Goal: Check status: Check status

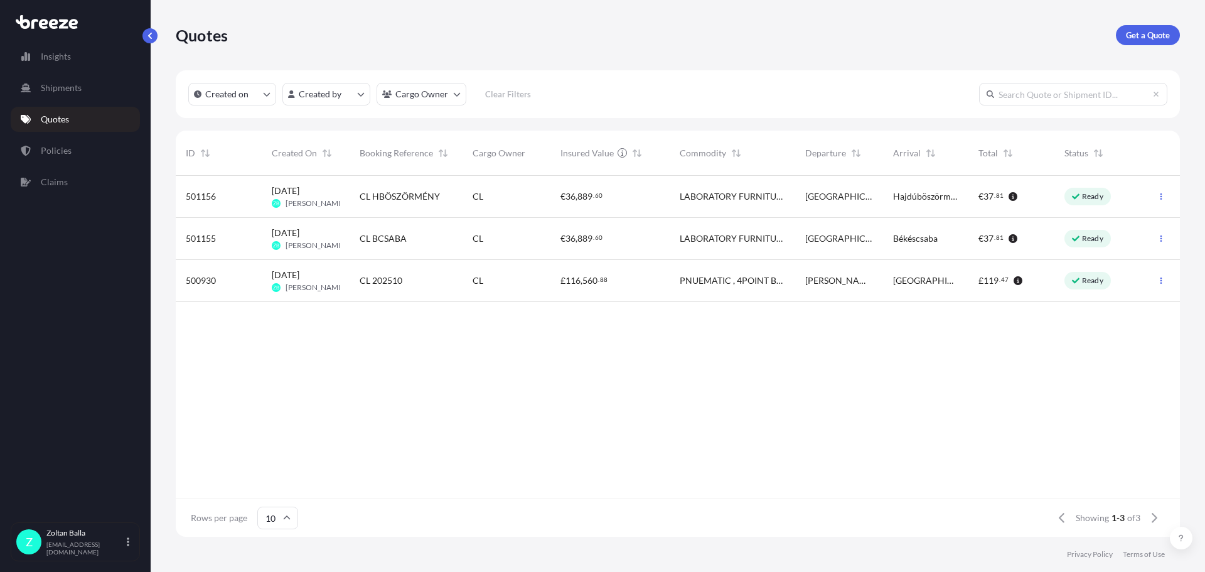
scroll to position [358, 995]
click at [687, 239] on span "LABORATORY FURNITURE" at bounding box center [732, 238] width 105 height 13
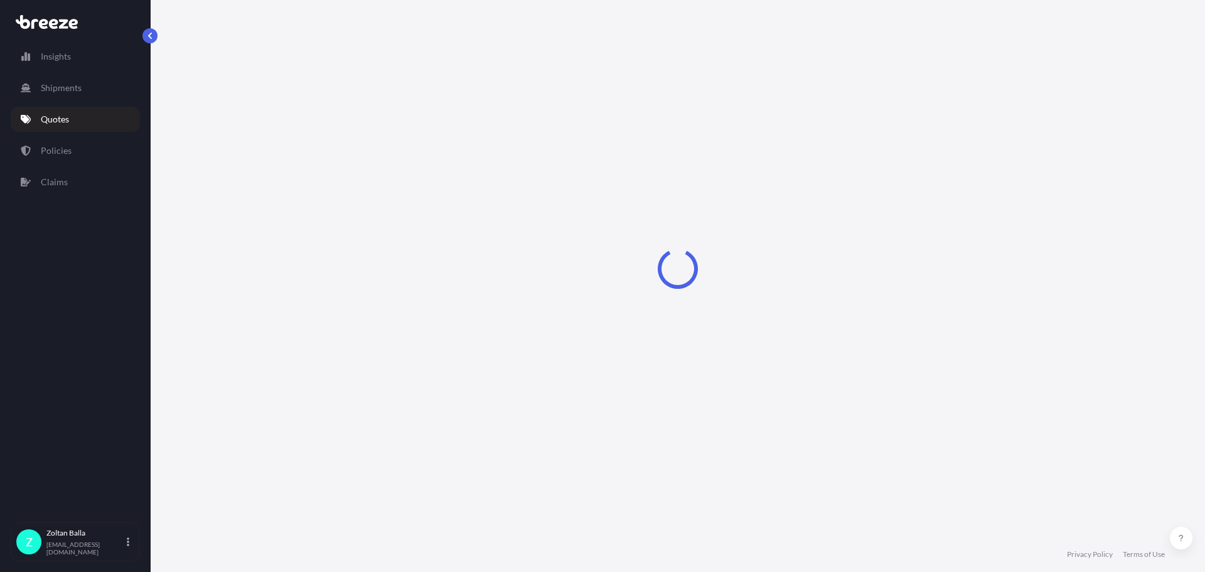
select select "Road"
select select "2"
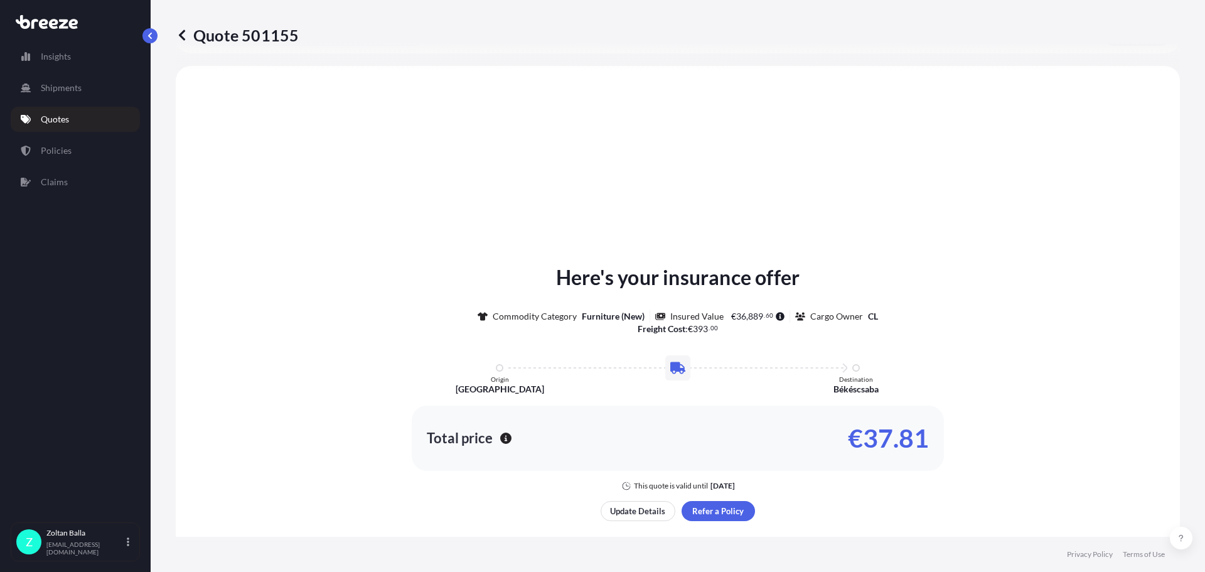
scroll to position [378, 0]
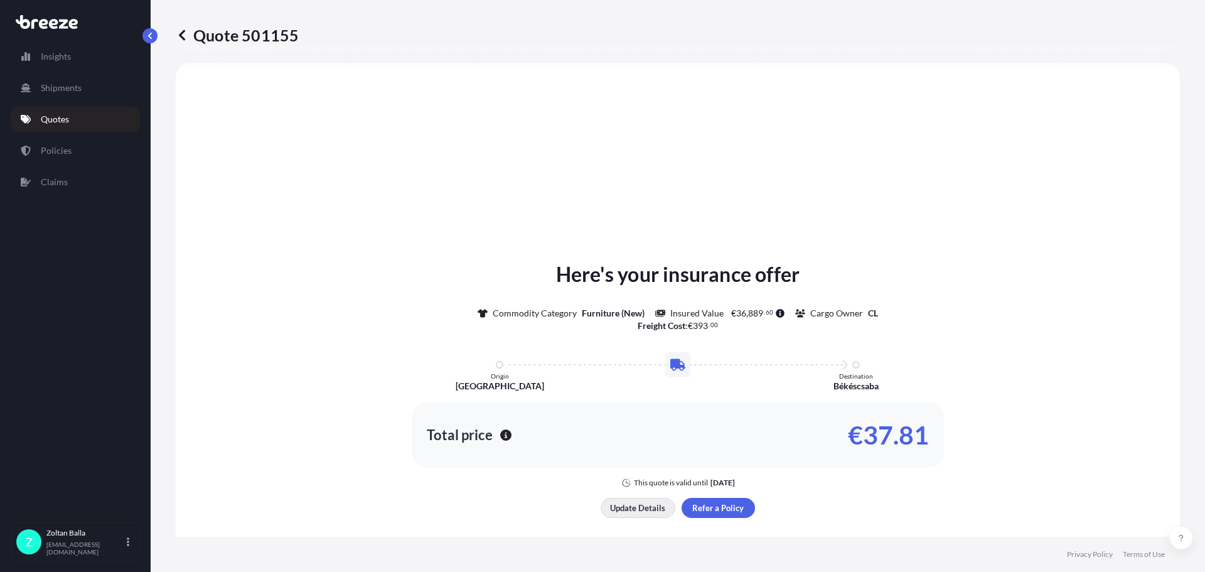
click at [640, 510] on p "Update Details" at bounding box center [637, 508] width 55 height 13
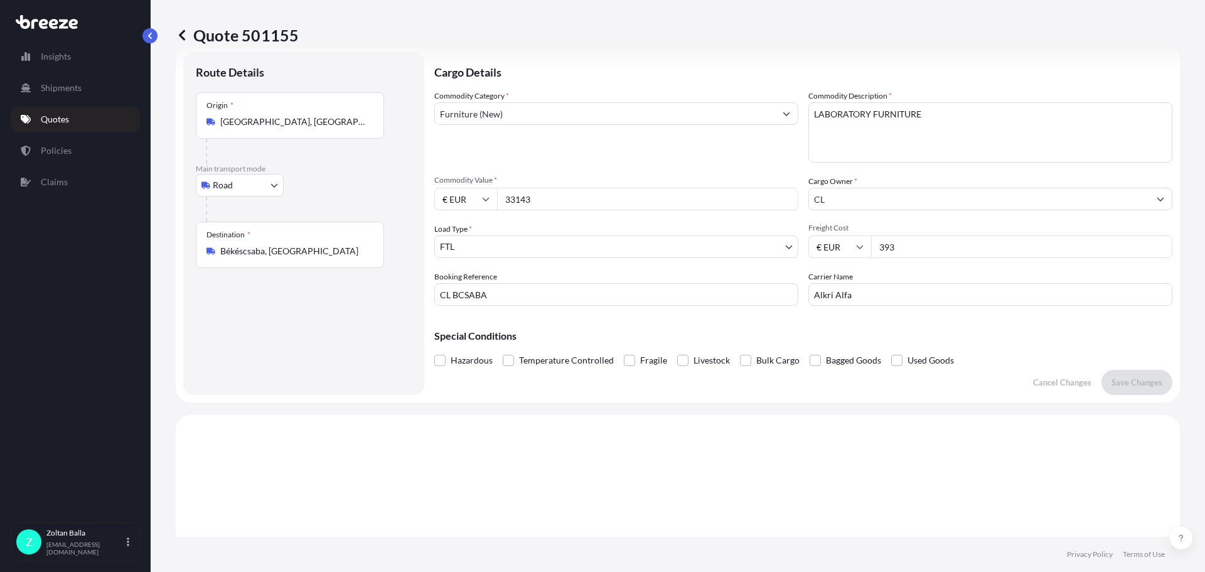
scroll to position [20, 0]
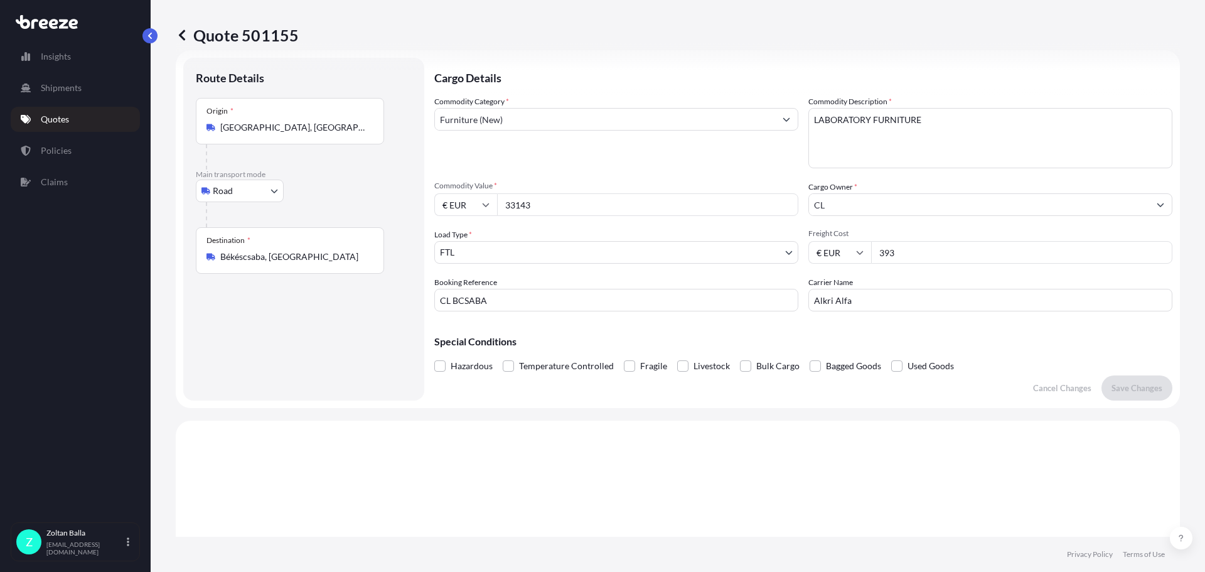
click at [925, 119] on textarea "LABORATORY FURNITURE" at bounding box center [990, 138] width 364 height 60
type textarea "L"
paste textarea "Closed system of asphalt analysator"
type textarea "Closed system of asphalt analysator"
click at [1135, 389] on p "Save Changes" at bounding box center [1137, 388] width 51 height 13
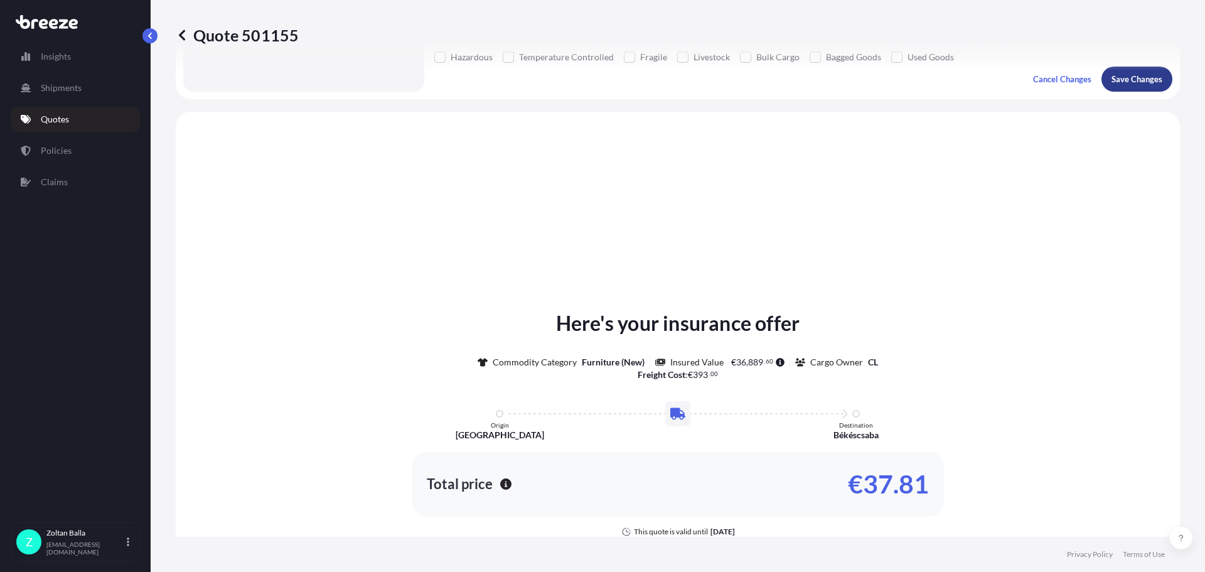
scroll to position [378, 0]
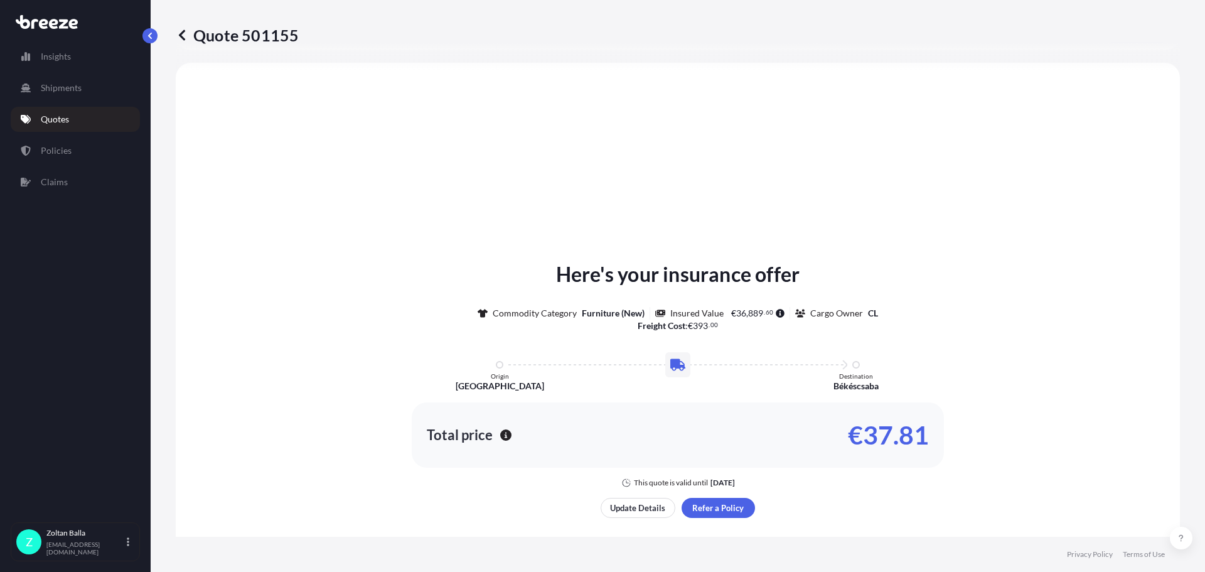
select select "Road"
select select "2"
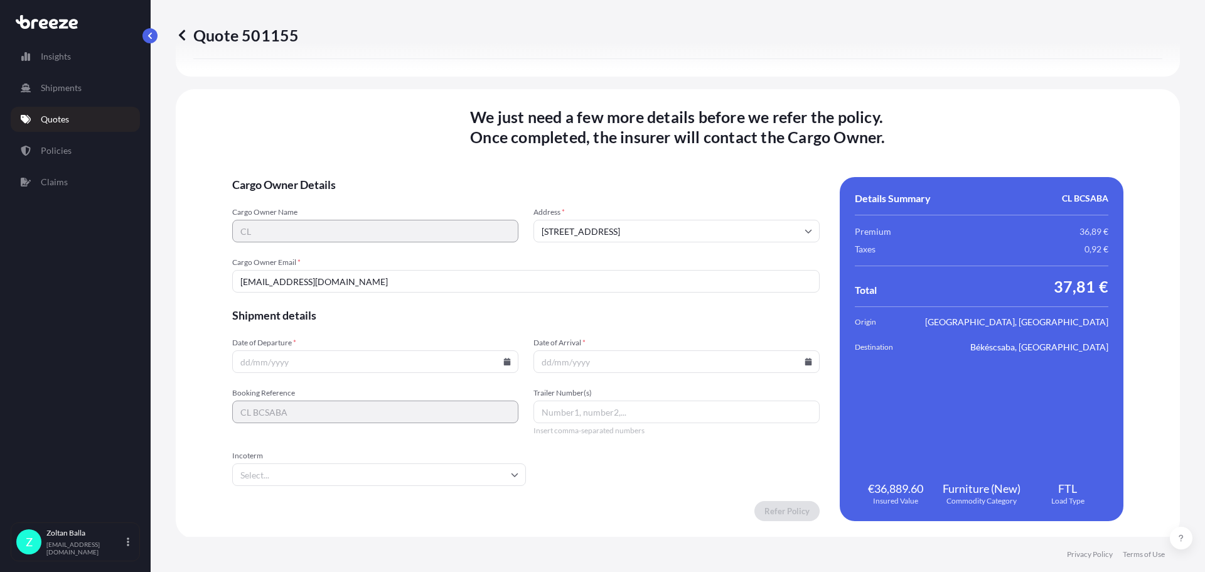
scroll to position [1534, 0]
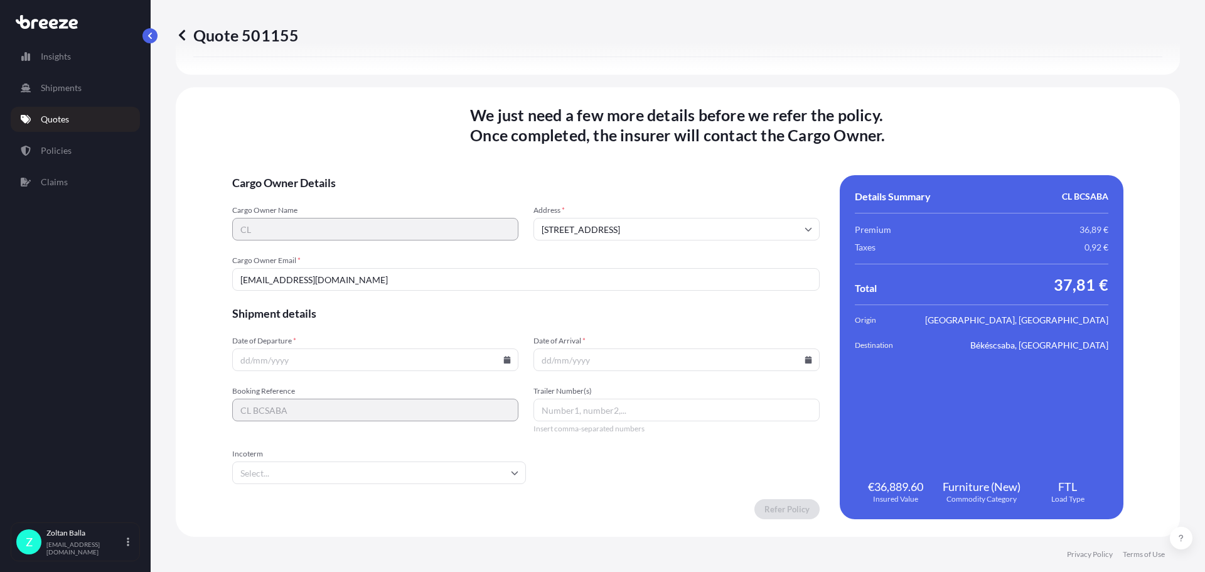
click at [306, 359] on input "Date of Departure *" at bounding box center [375, 359] width 286 height 23
type input "[DATE]"
type input "TEC192"
click at [247, 472] on input "Incoterm" at bounding box center [379, 472] width 294 height 23
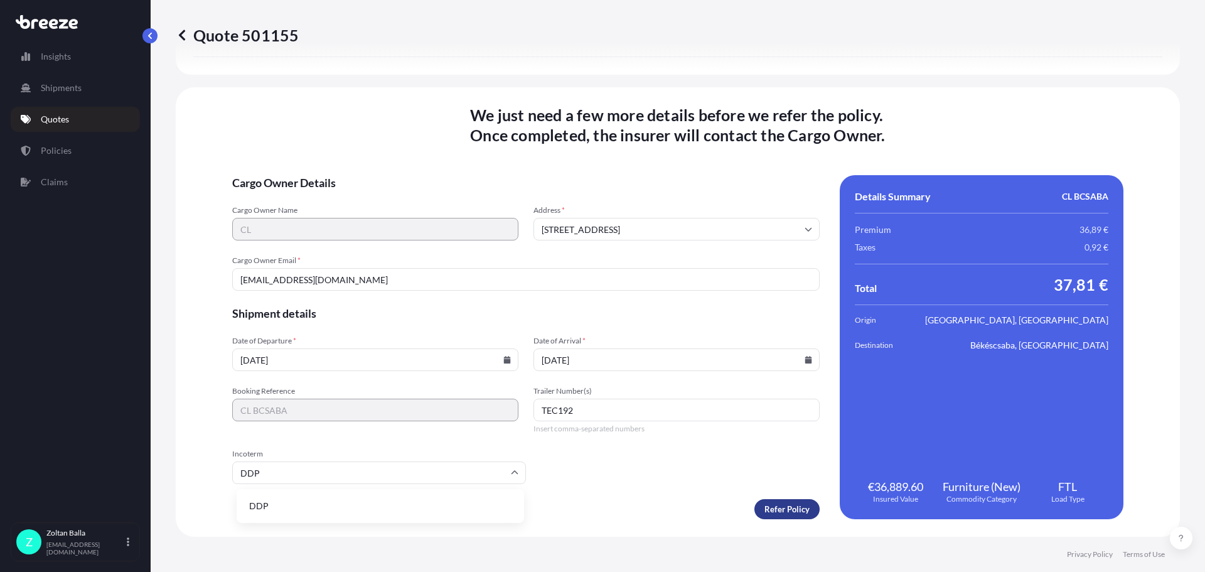
type input "DDP"
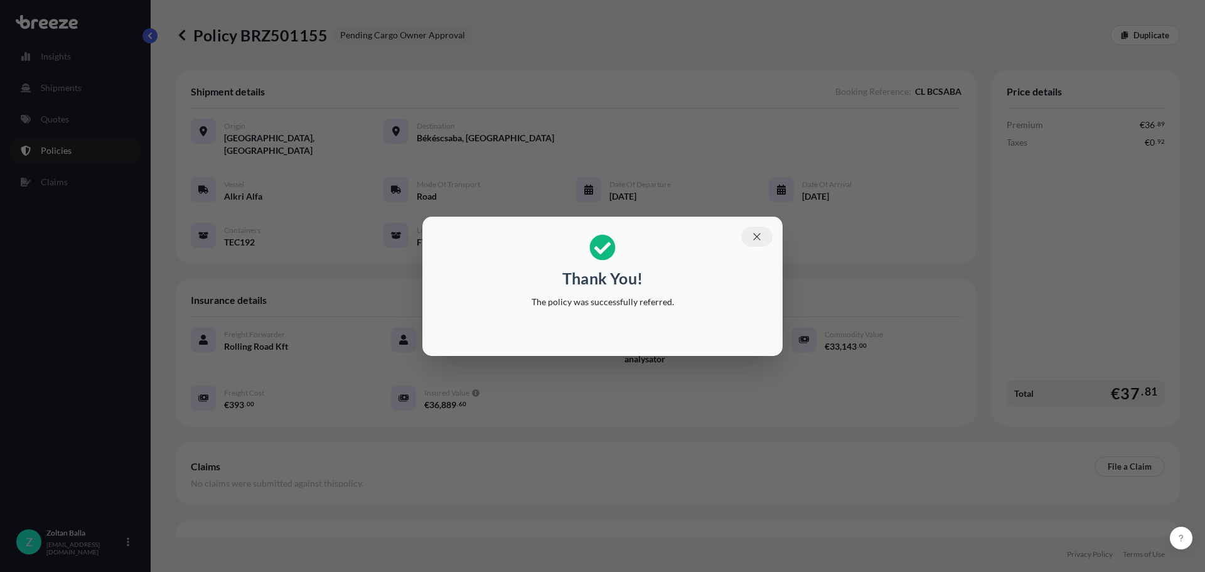
click at [755, 237] on icon "button" at bounding box center [756, 236] width 11 height 11
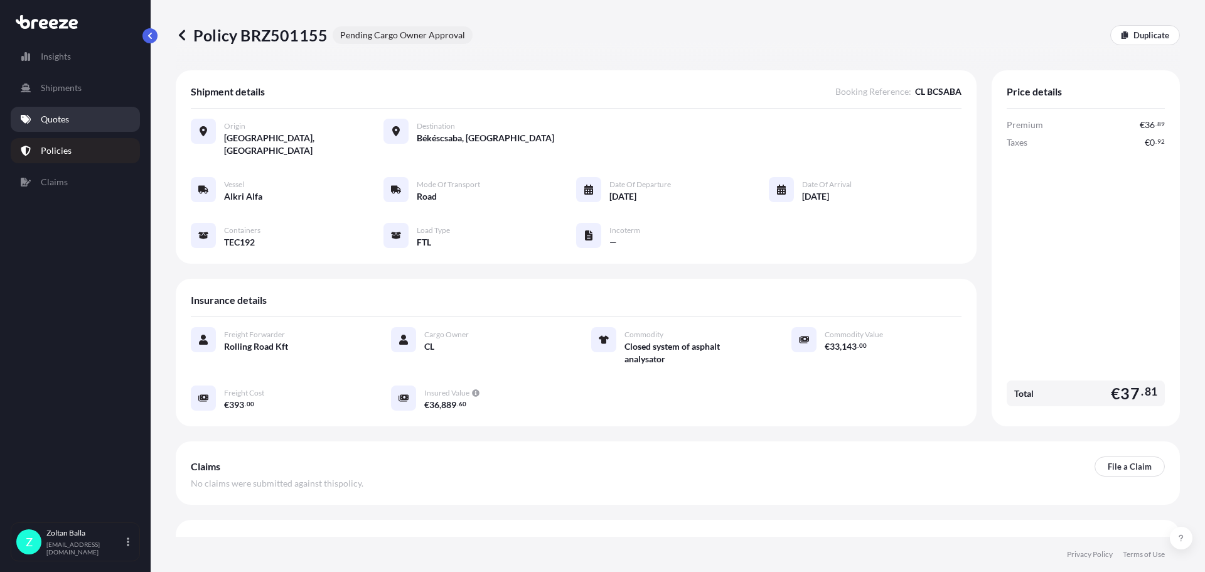
click at [55, 119] on p "Quotes" at bounding box center [55, 119] width 28 height 13
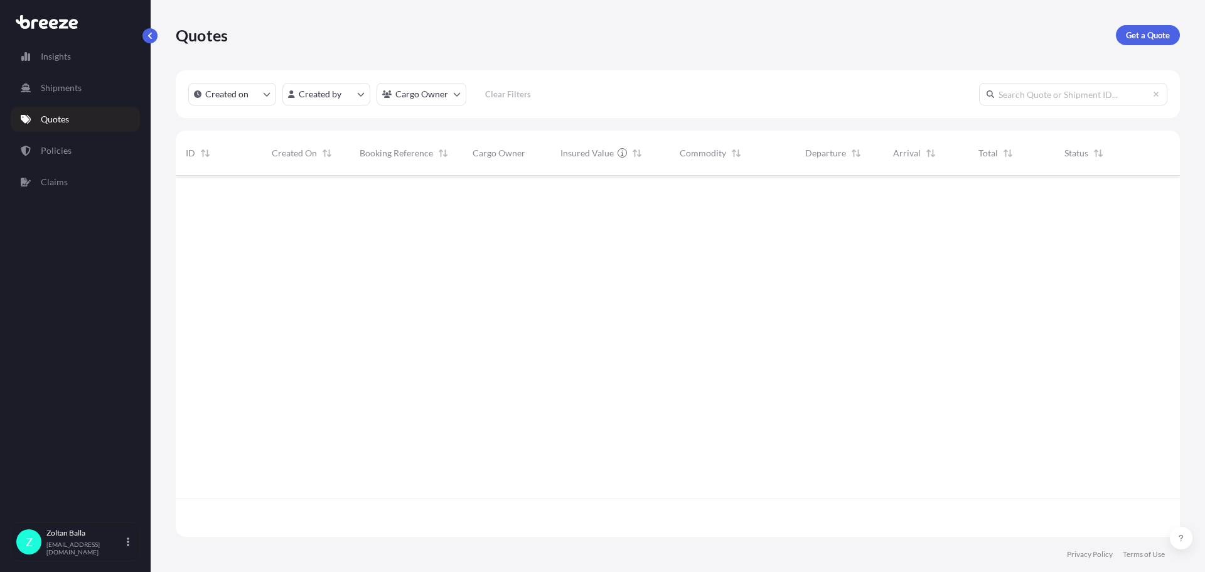
scroll to position [358, 995]
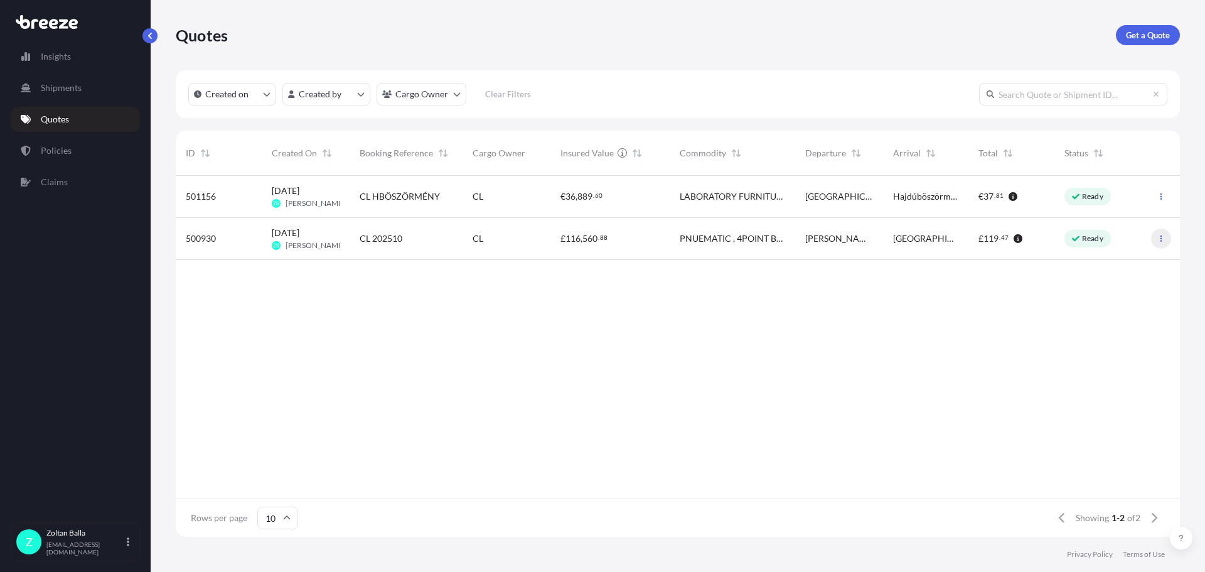
click at [1163, 235] on icon "button" at bounding box center [1162, 239] width 8 height 8
click at [1088, 196] on p "Ready" at bounding box center [1092, 196] width 21 height 10
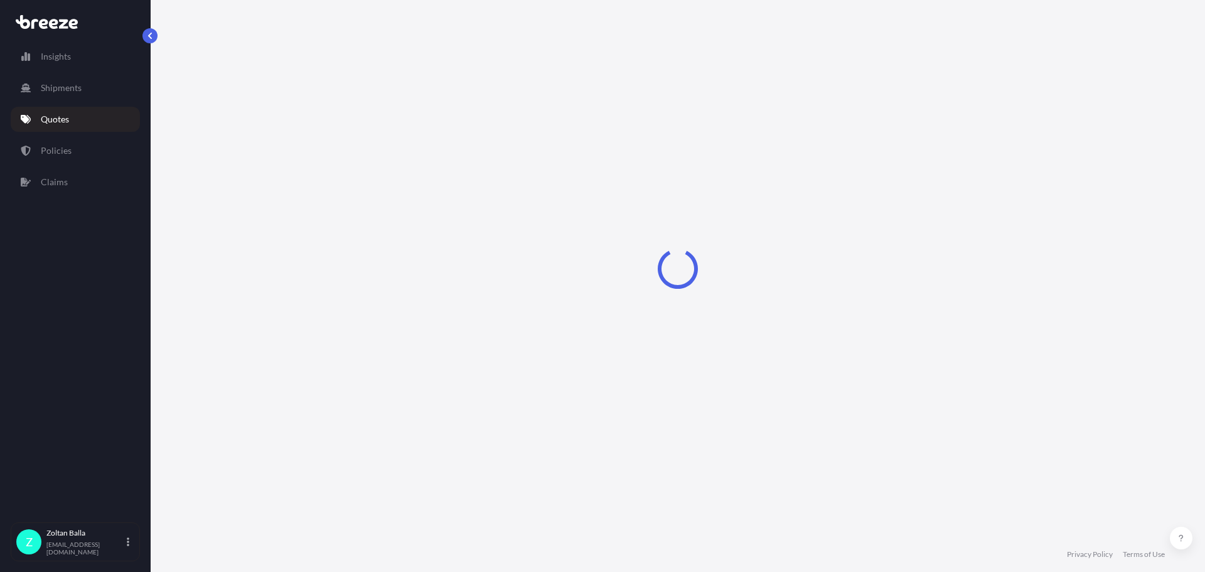
select select "Road"
select select "2"
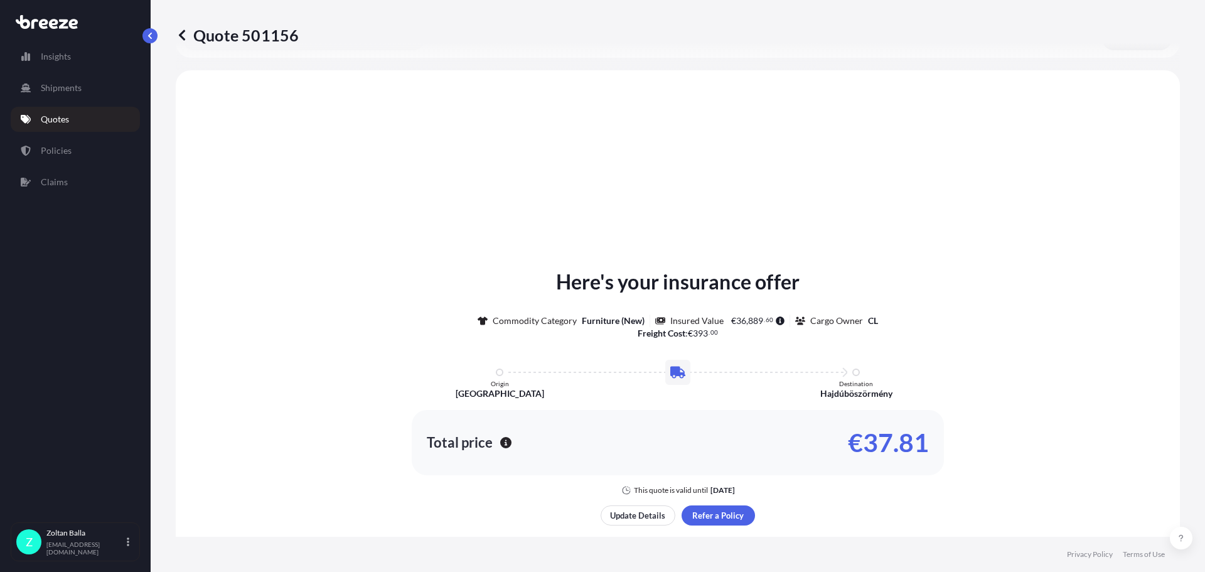
scroll to position [378, 0]
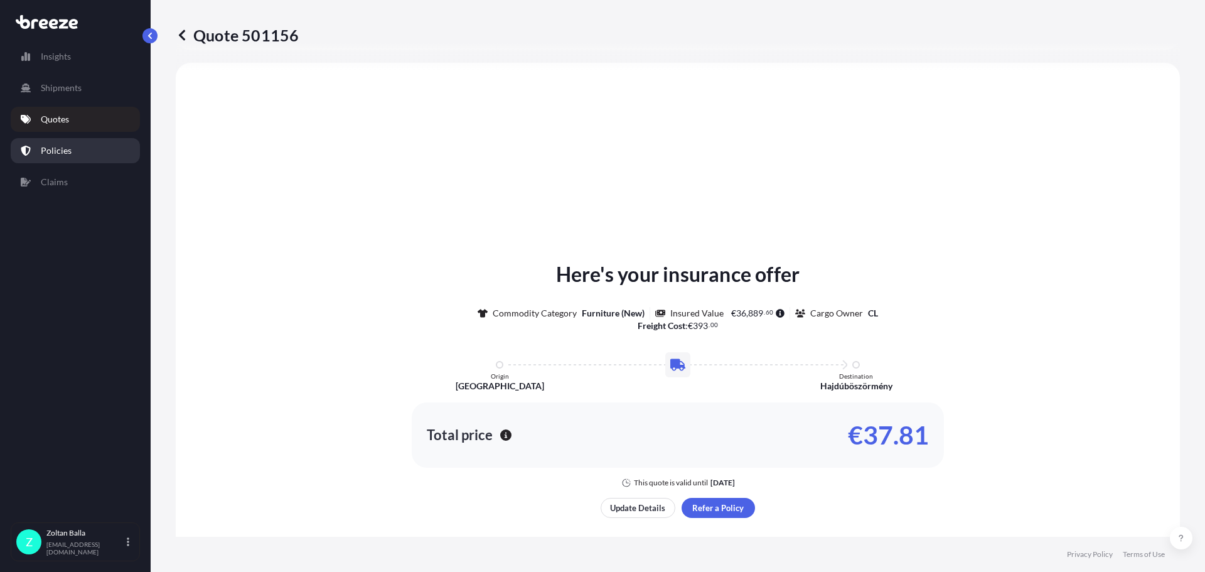
click at [63, 153] on p "Policies" at bounding box center [56, 150] width 31 height 13
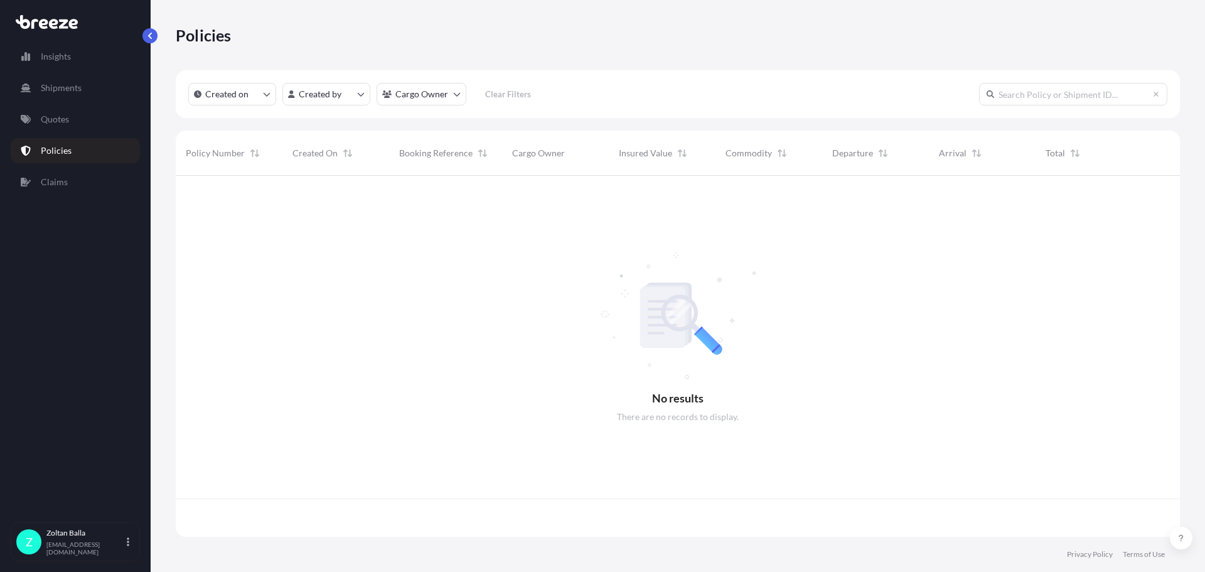
scroll to position [358, 995]
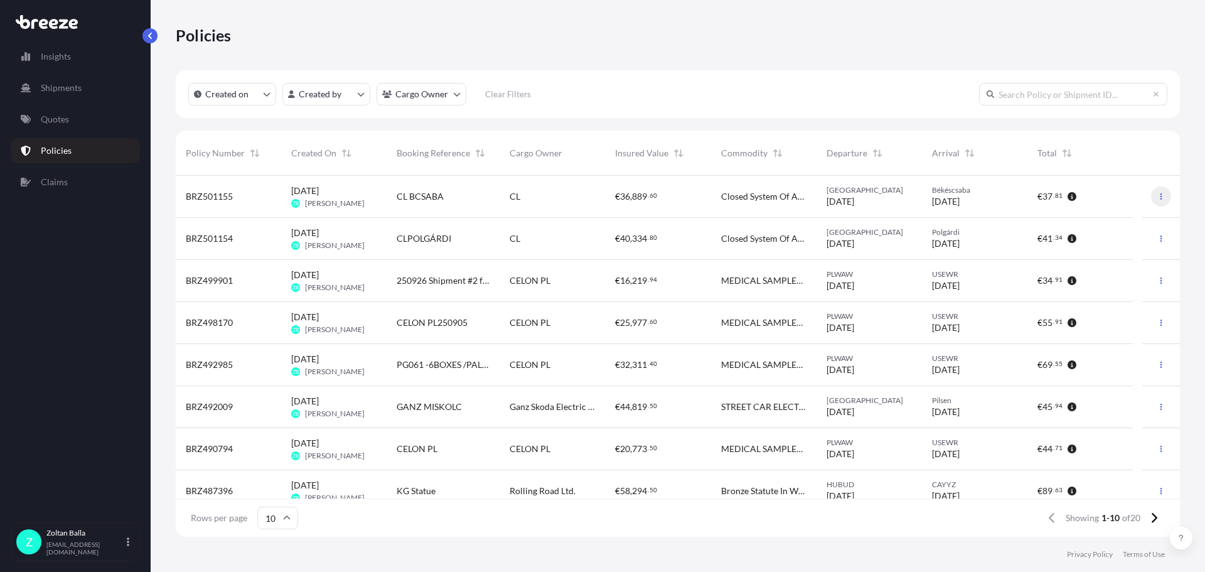
click at [1158, 200] on icon "button" at bounding box center [1162, 197] width 8 height 8
click at [321, 200] on span "[PERSON_NAME]" at bounding box center [335, 203] width 60 height 10
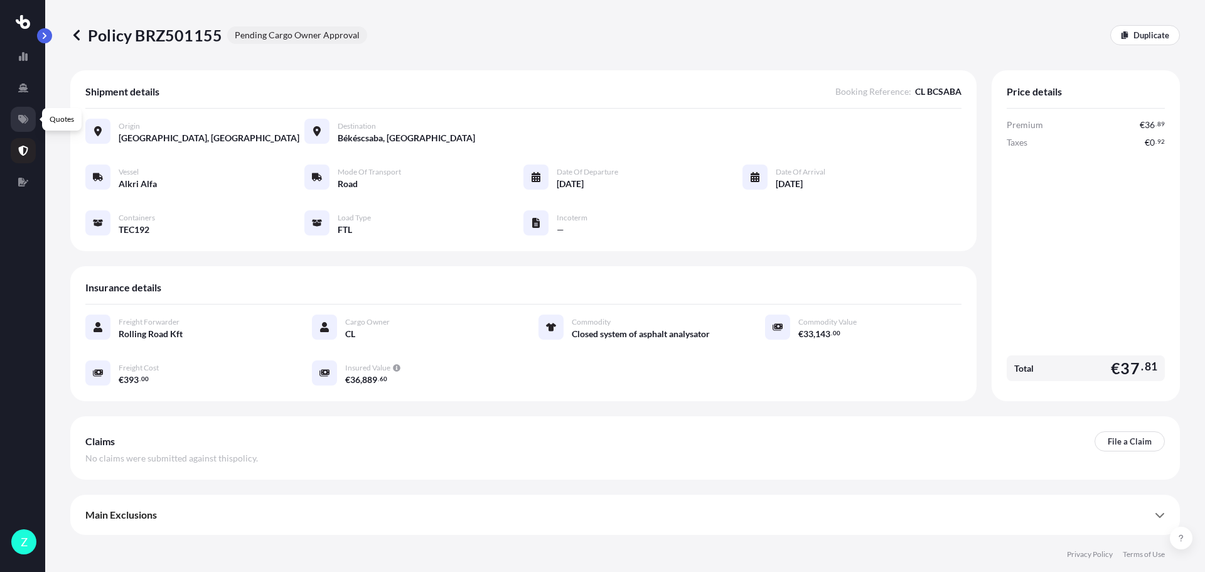
click at [26, 120] on icon at bounding box center [23, 119] width 10 height 9
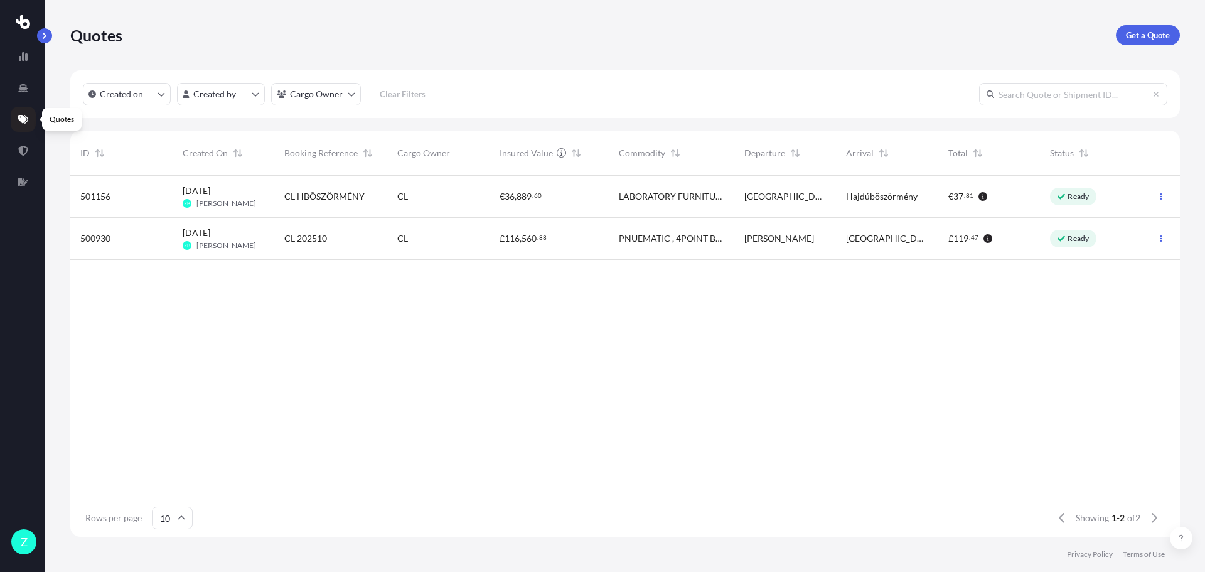
scroll to position [358, 1100]
click at [18, 146] on icon at bounding box center [23, 151] width 10 height 10
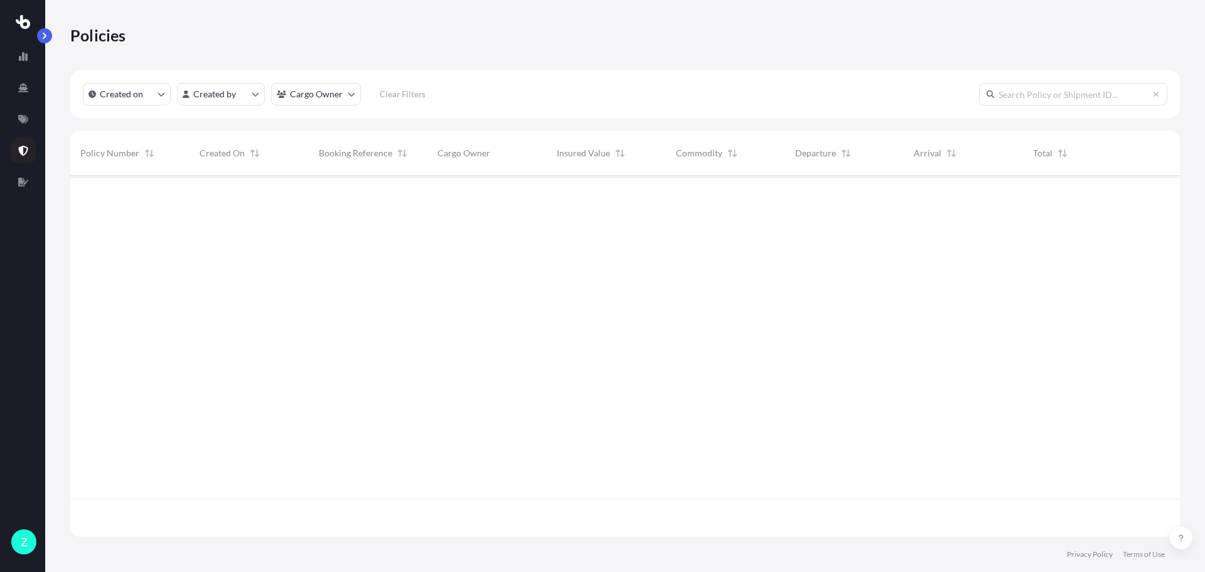
scroll to position [358, 1100]
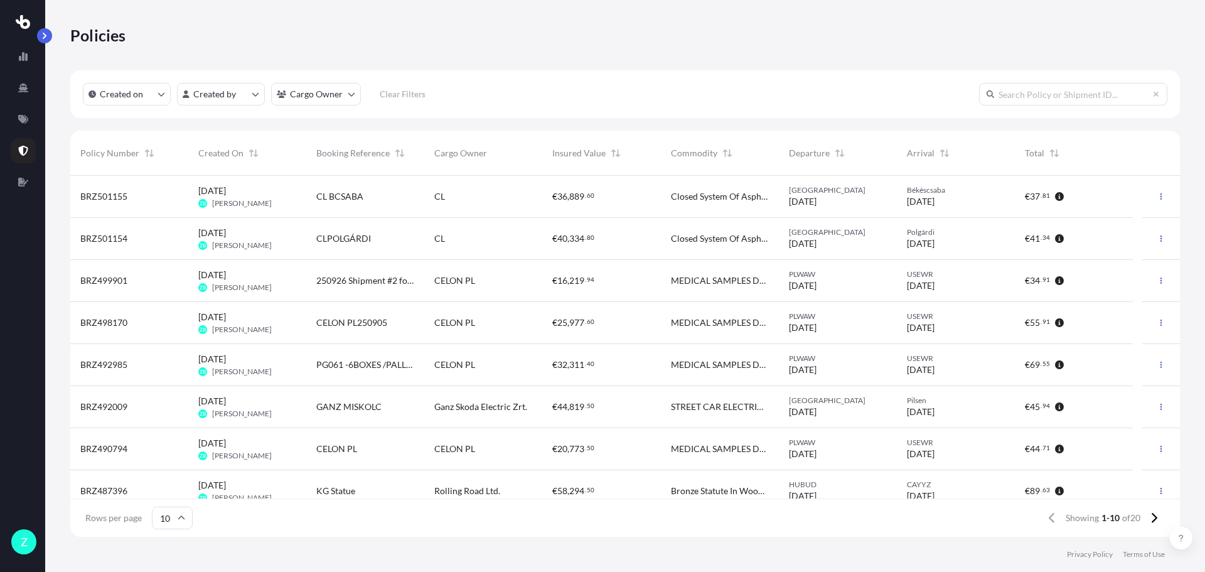
click at [89, 193] on span "BRZ501155" at bounding box center [103, 196] width 47 height 13
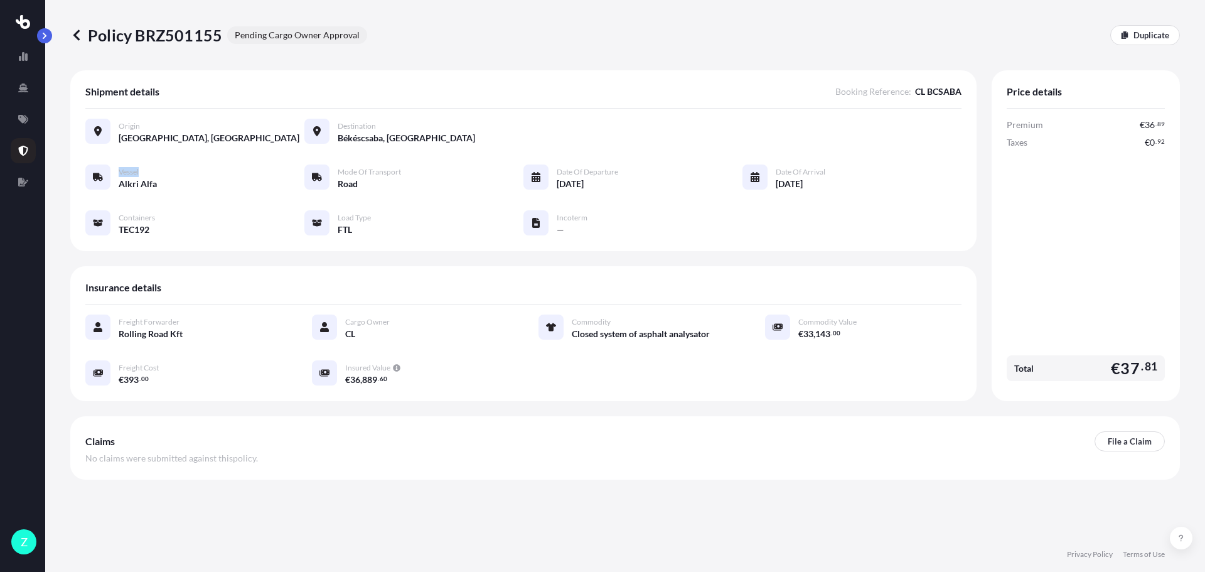
click at [89, 193] on div "Vessel Alkri Alfa Mode of Transport Road Date of Departure [DATE] Date of Arriv…" at bounding box center [523, 200] width 876 height 72
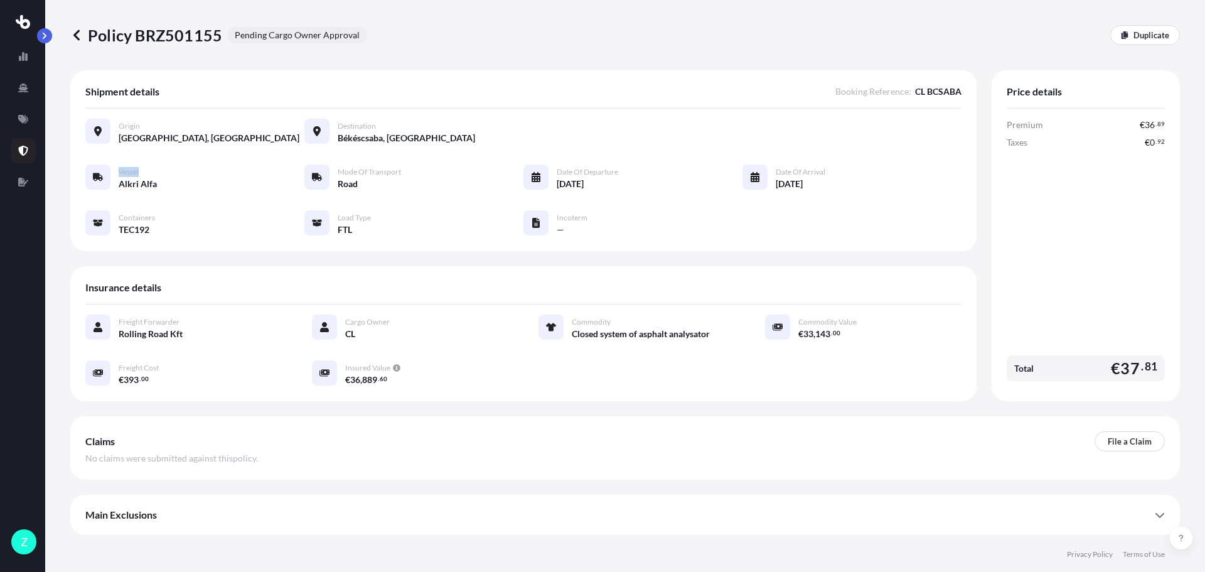
click at [73, 36] on icon at bounding box center [76, 35] width 13 height 13
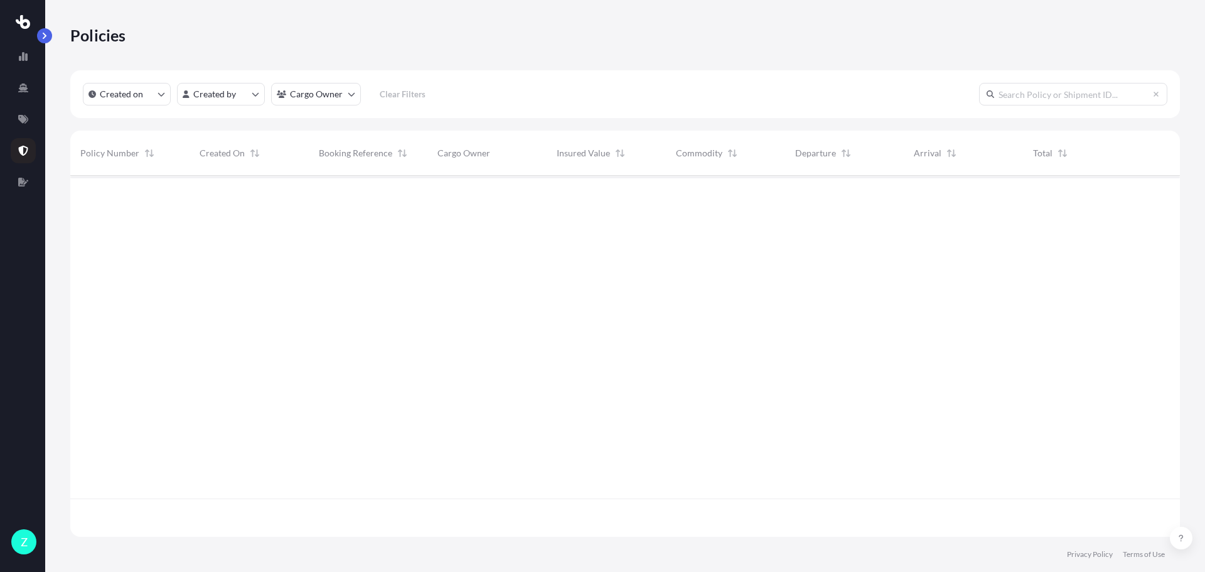
scroll to position [358, 1100]
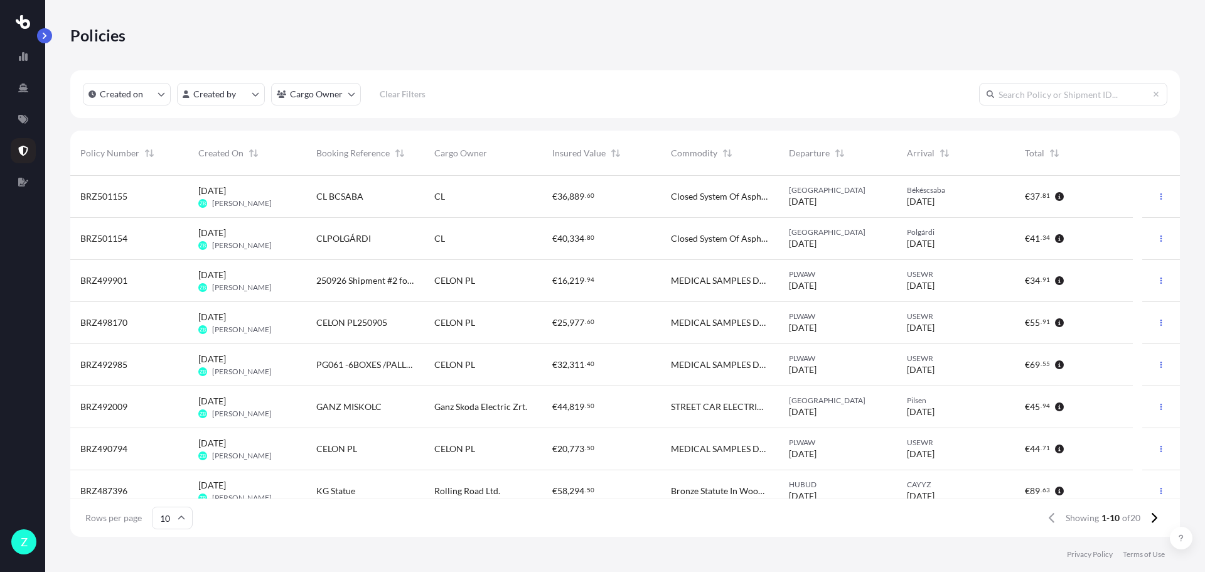
click at [109, 245] on div "BRZ501154" at bounding box center [129, 239] width 118 height 42
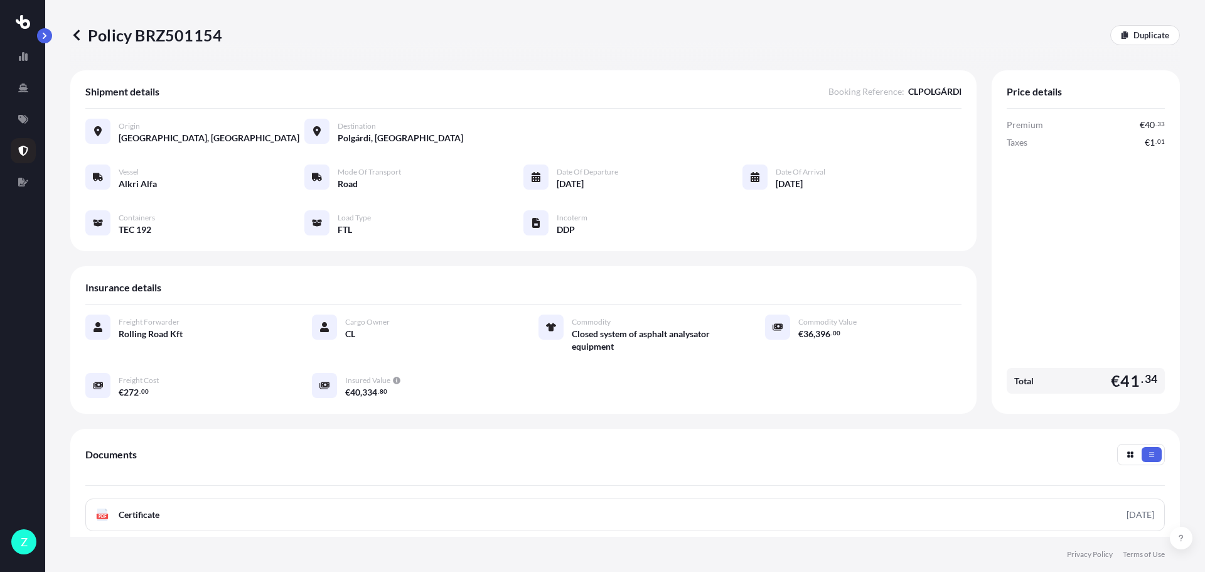
click at [77, 35] on icon at bounding box center [76, 35] width 13 height 13
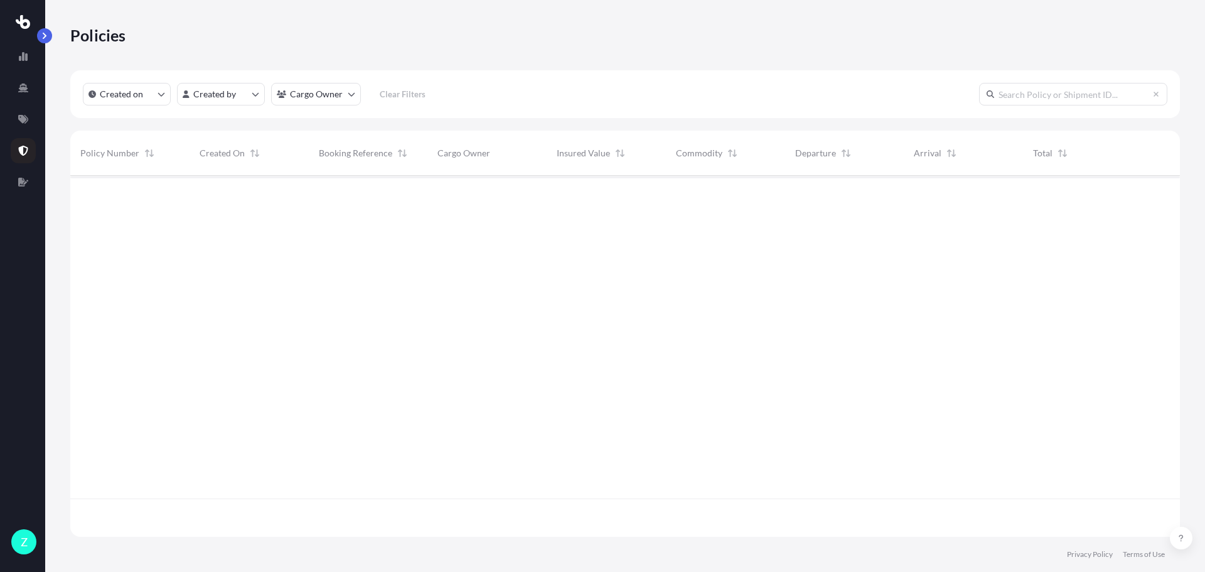
scroll to position [358, 1100]
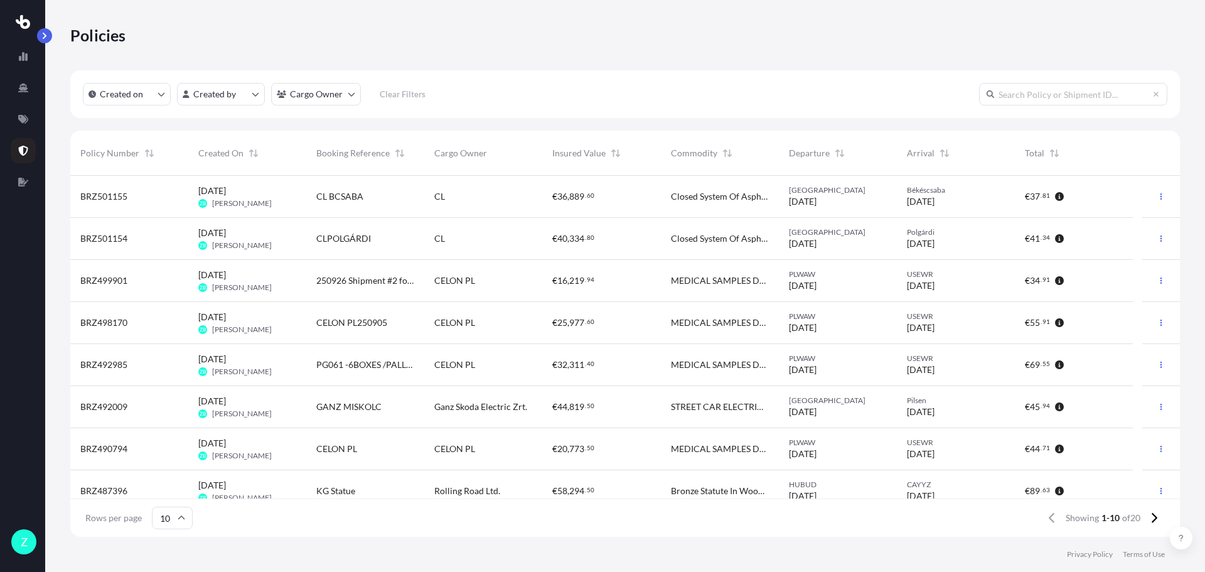
click at [124, 193] on span "BRZ501155" at bounding box center [103, 196] width 47 height 13
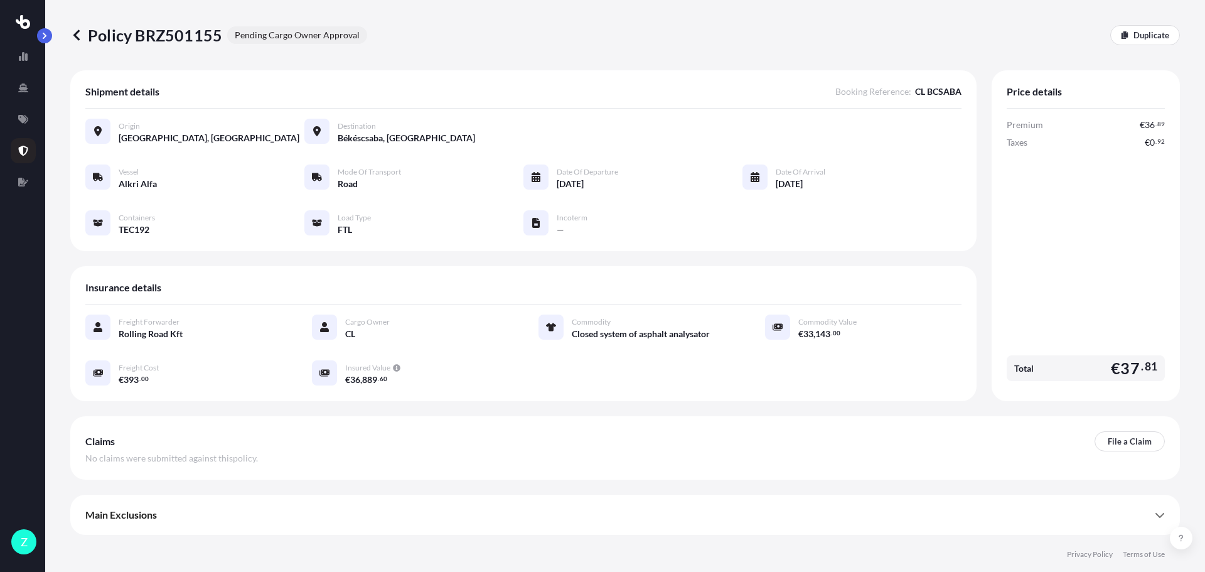
click at [73, 35] on icon at bounding box center [76, 35] width 13 height 13
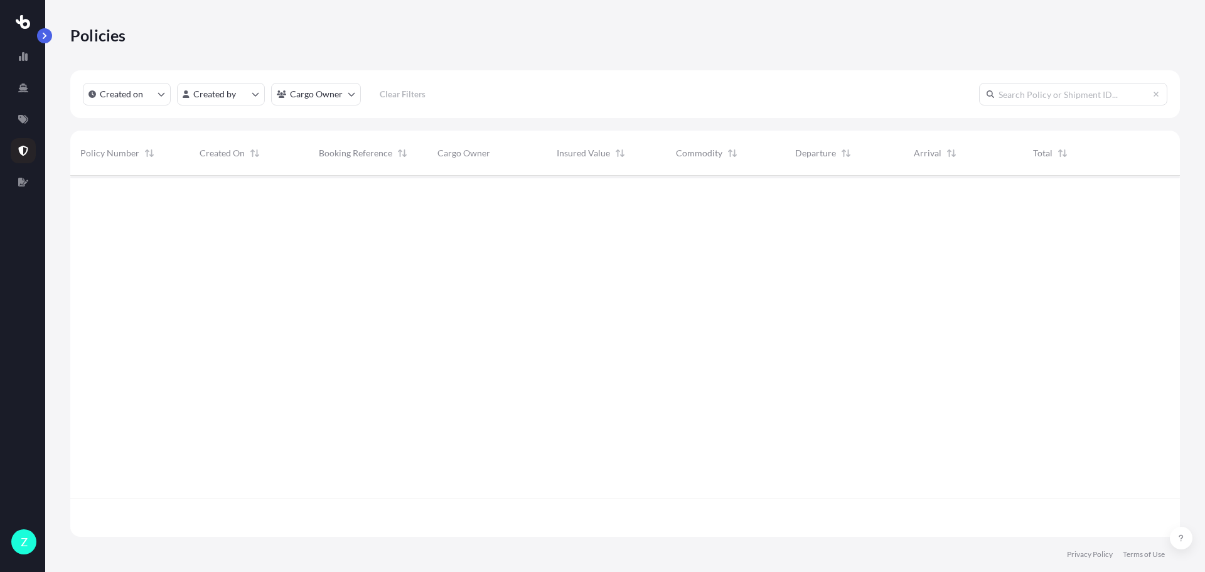
scroll to position [358, 1100]
